Goal: Information Seeking & Learning: Learn about a topic

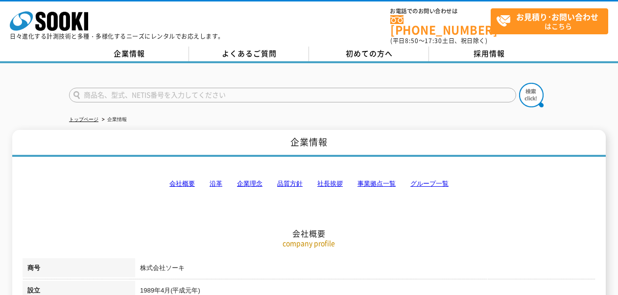
click at [384, 180] on link "事業拠点一覧" at bounding box center [377, 183] width 38 height 7
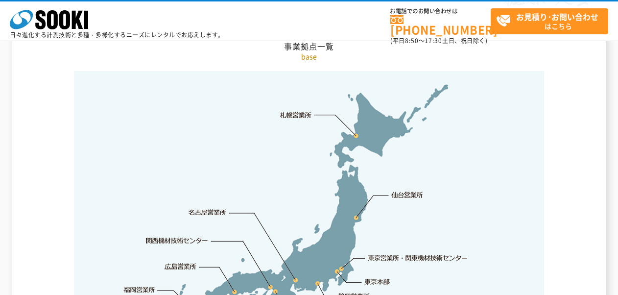
scroll to position [2066, 0]
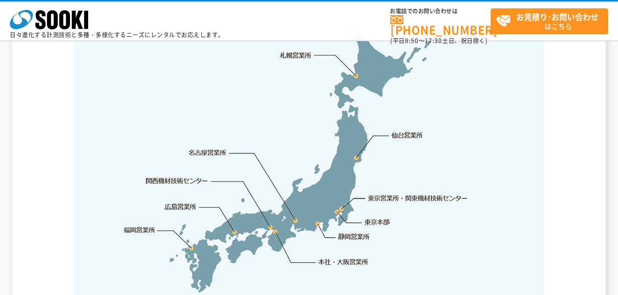
click at [399, 193] on link "東京営業所・関東機材技術センター" at bounding box center [418, 198] width 100 height 10
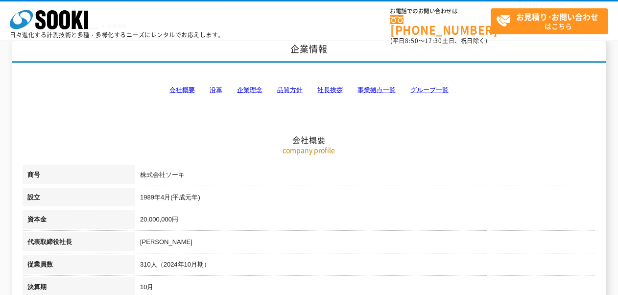
scroll to position [0, 0]
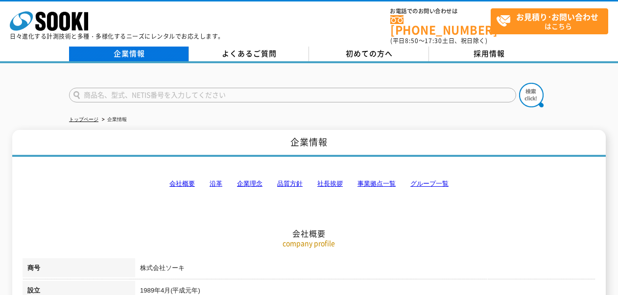
click at [156, 47] on link "企業情報" at bounding box center [129, 54] width 120 height 15
click at [338, 39] on div "株式会社 ソーキ spMenu 日々進化する計測技術と多種・多様化するニーズにレンタルでお応えします。 お電話でのお問い合わせは 0120-856-990 (…" at bounding box center [309, 31] width 618 height 63
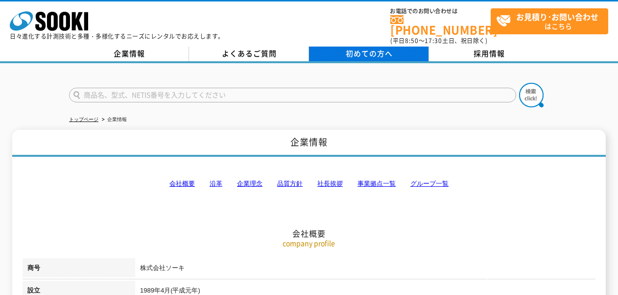
click at [339, 47] on link "初めての方へ" at bounding box center [369, 54] width 120 height 15
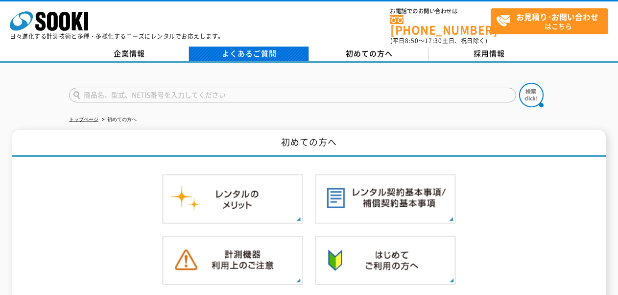
click at [233, 49] on link "よくあるご質問" at bounding box center [249, 54] width 120 height 15
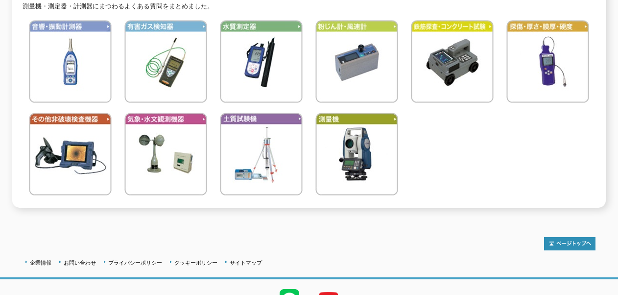
scroll to position [121, 0]
